Goal: Transaction & Acquisition: Purchase product/service

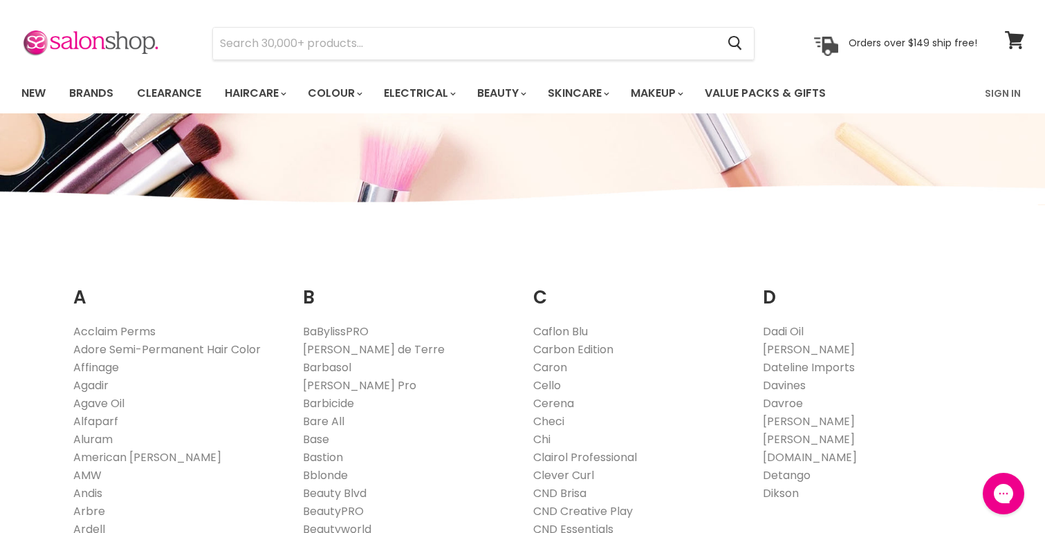
scroll to position [30, 0]
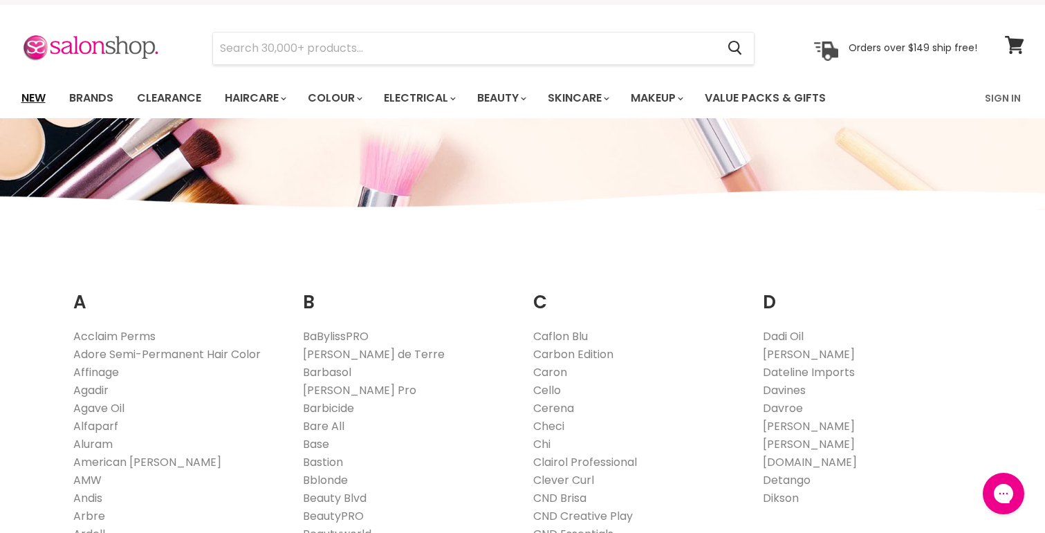
click at [21, 95] on link "New" at bounding box center [33, 98] width 45 height 29
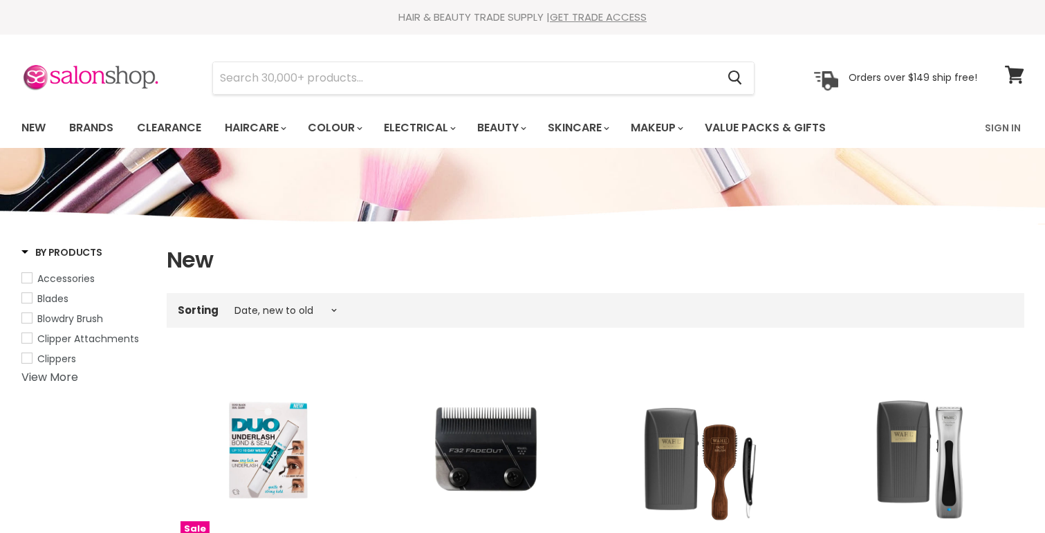
select select "created-descending"
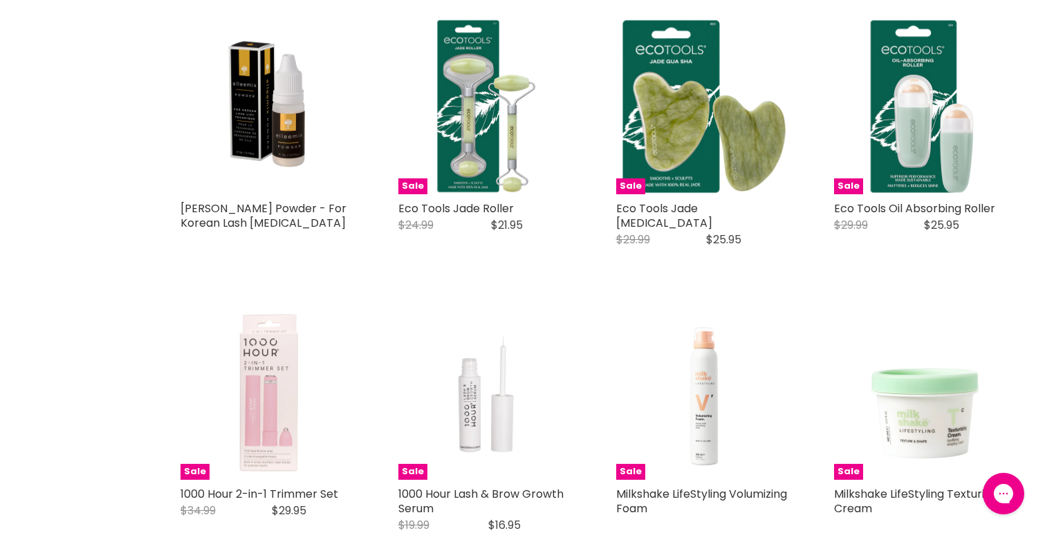
scroll to position [931, 0]
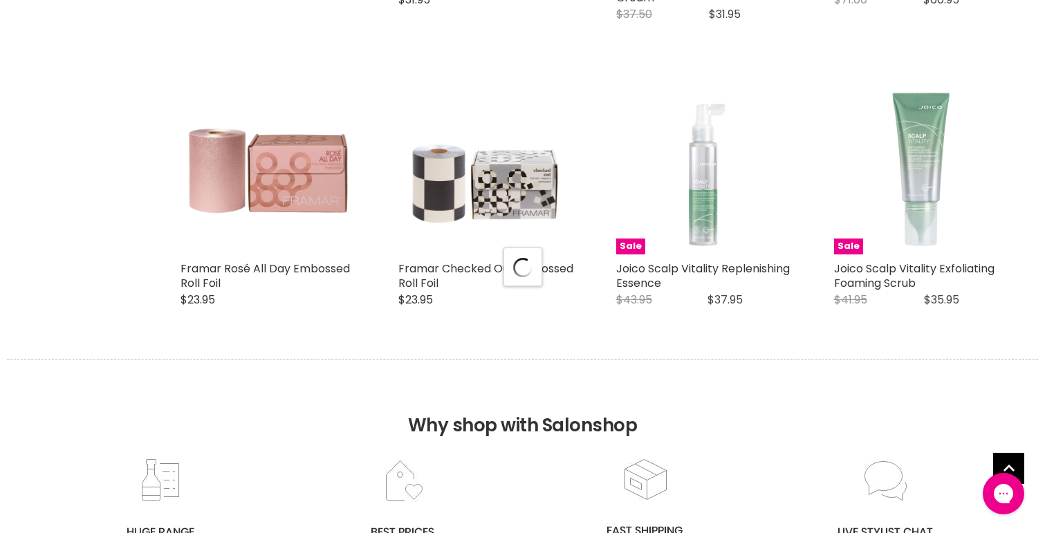
select select "created-descending"
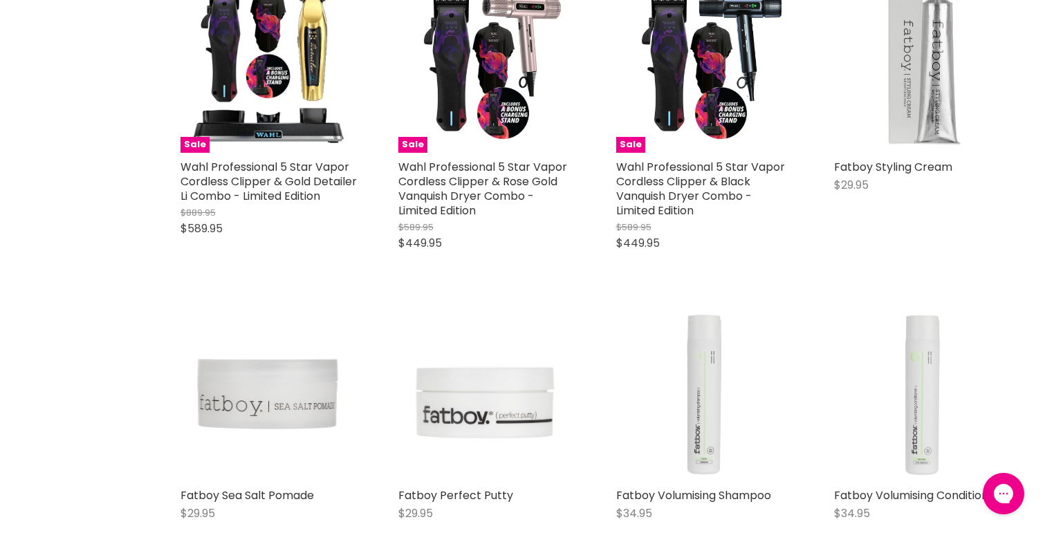
scroll to position [4362, 0]
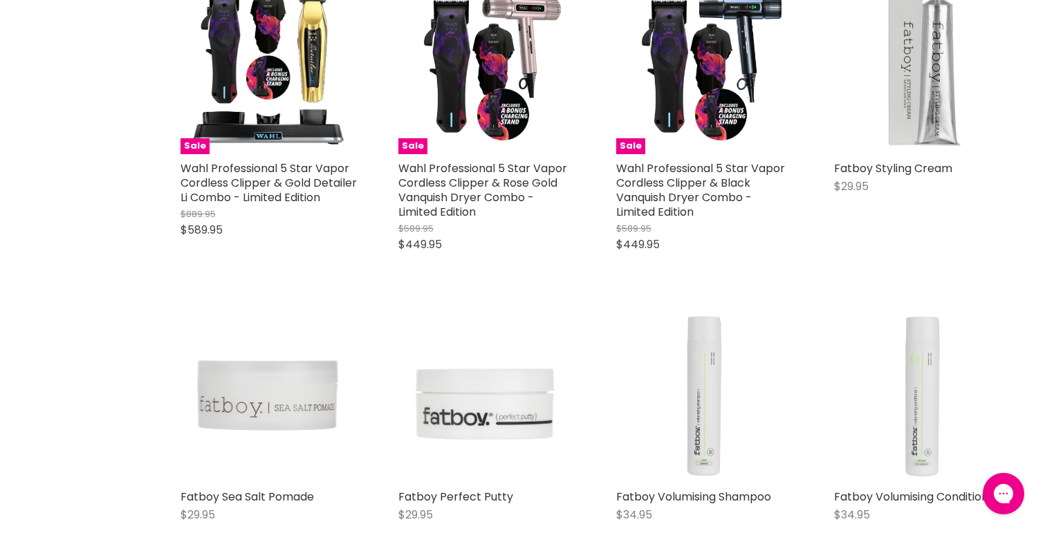
click at [254, 350] on img "Main content" at bounding box center [269, 394] width 176 height 176
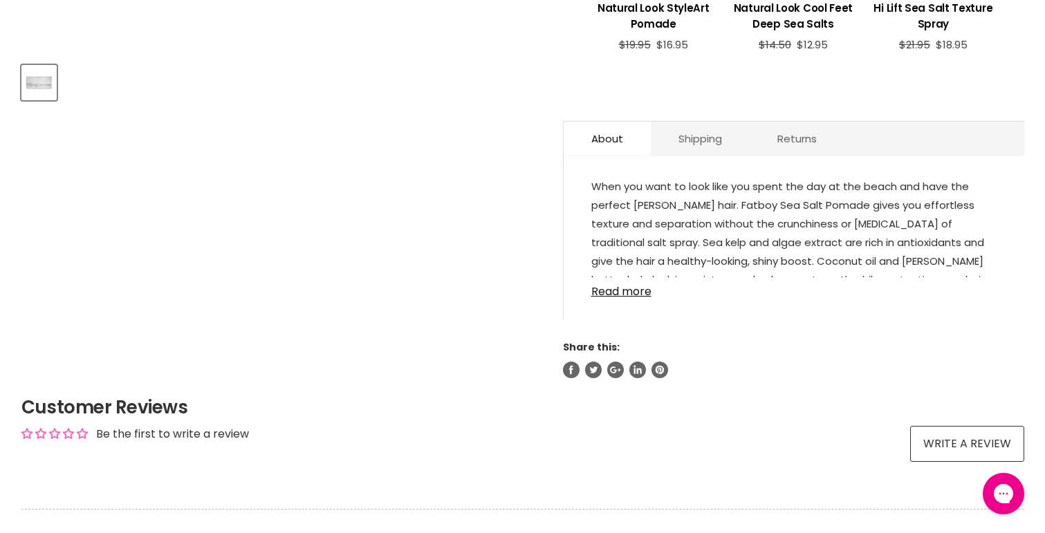
scroll to position [634, 0]
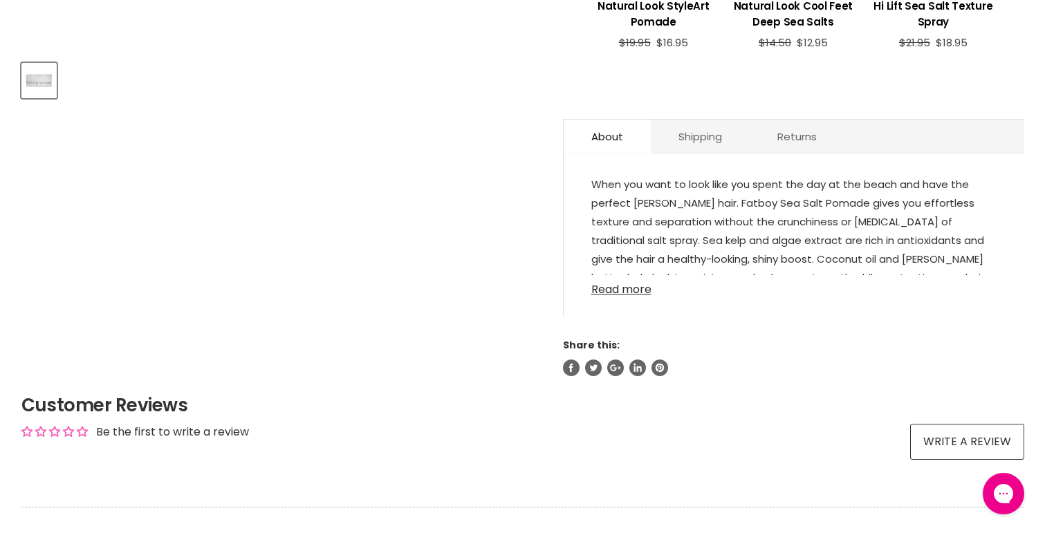
click at [609, 291] on link "Read more" at bounding box center [793, 285] width 405 height 21
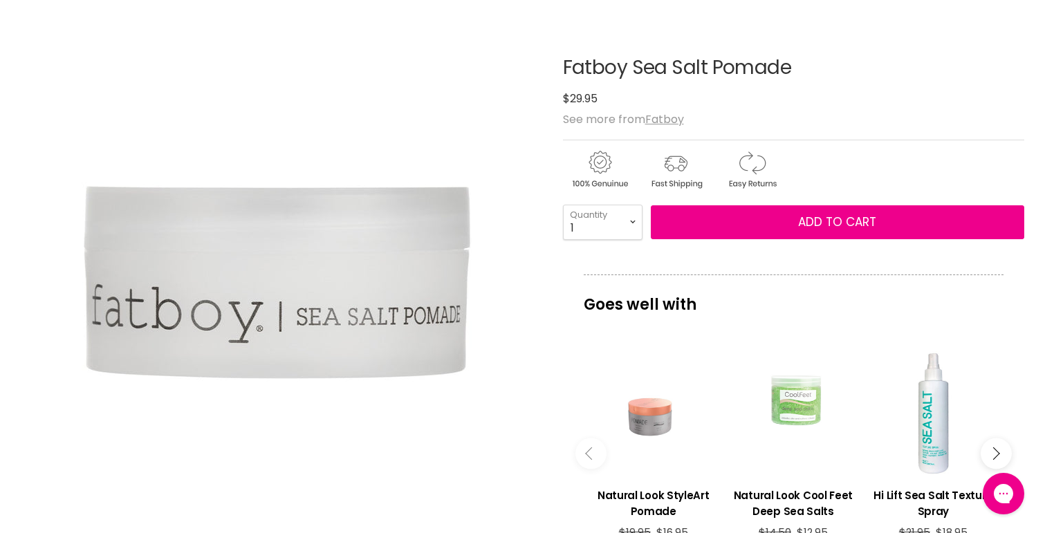
scroll to position [0, 0]
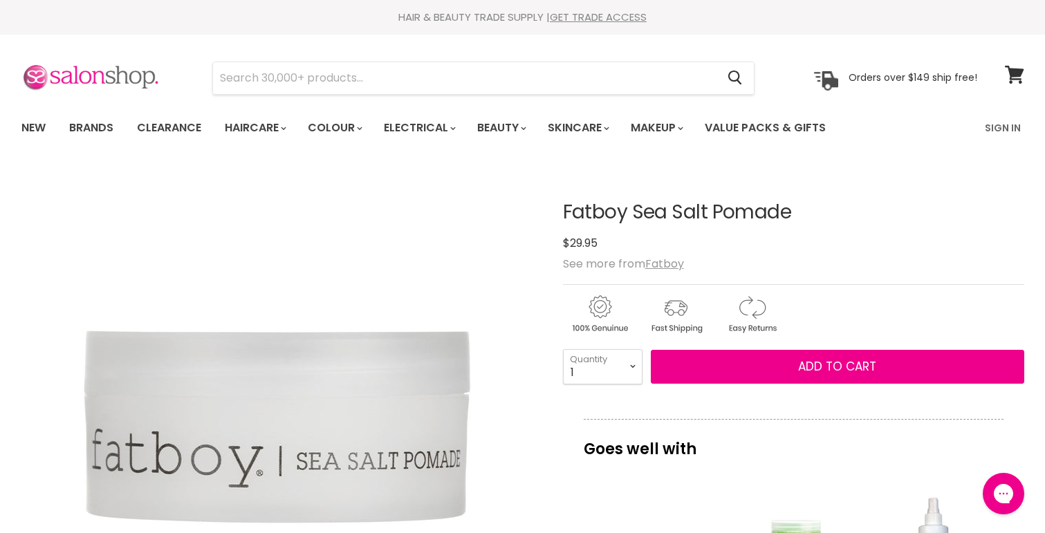
click at [135, 69] on img at bounding box center [90, 78] width 138 height 29
